Goal: Find contact information: Find contact information

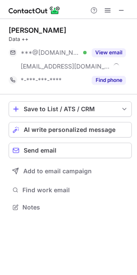
scroll to position [201, 137]
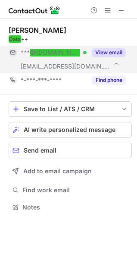
click at [53, 53] on em "@[DOMAIN_NAME]" at bounding box center [58, 52] width 57 height 8
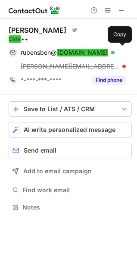
click at [53, 53] on span "rubensben@ [DOMAIN_NAME]" at bounding box center [64, 53] width 87 height 8
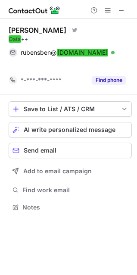
scroll to position [187, 137]
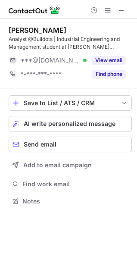
scroll to position [195, 137]
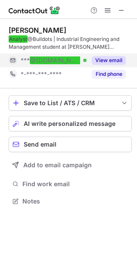
click at [51, 60] on em "@[DOMAIN_NAME]" at bounding box center [58, 60] width 57 height 8
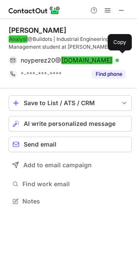
click at [51, 60] on span "noyperez20@ [DOMAIN_NAME]" at bounding box center [67, 60] width 92 height 8
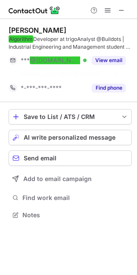
scroll to position [4, 4]
